Goal: Check status: Check status

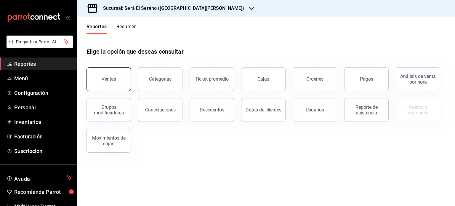
click at [111, 81] on div "Ventas" at bounding box center [109, 79] width 15 height 6
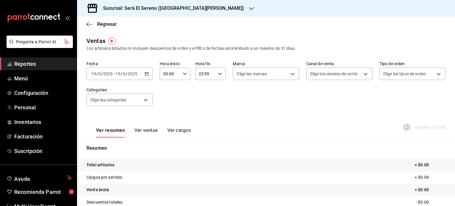
click at [147, 73] on icon "button" at bounding box center [147, 74] width 4 height 4
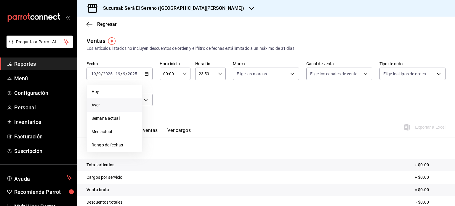
click at [127, 108] on span "Ayer" at bounding box center [115, 105] width 46 height 6
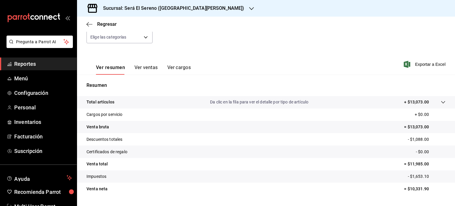
scroll to position [63, 0]
click at [249, 9] on icon "button" at bounding box center [251, 8] width 5 height 5
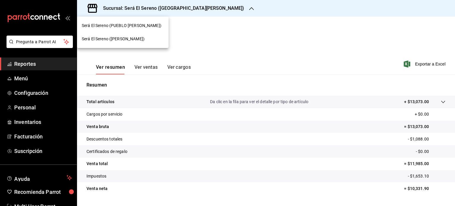
click at [155, 44] on div "Será El Sereno ([PERSON_NAME])" at bounding box center [123, 38] width 92 height 13
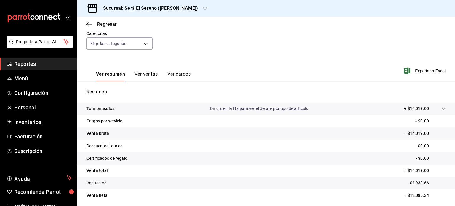
scroll to position [57, 0]
